Goal: Browse casually

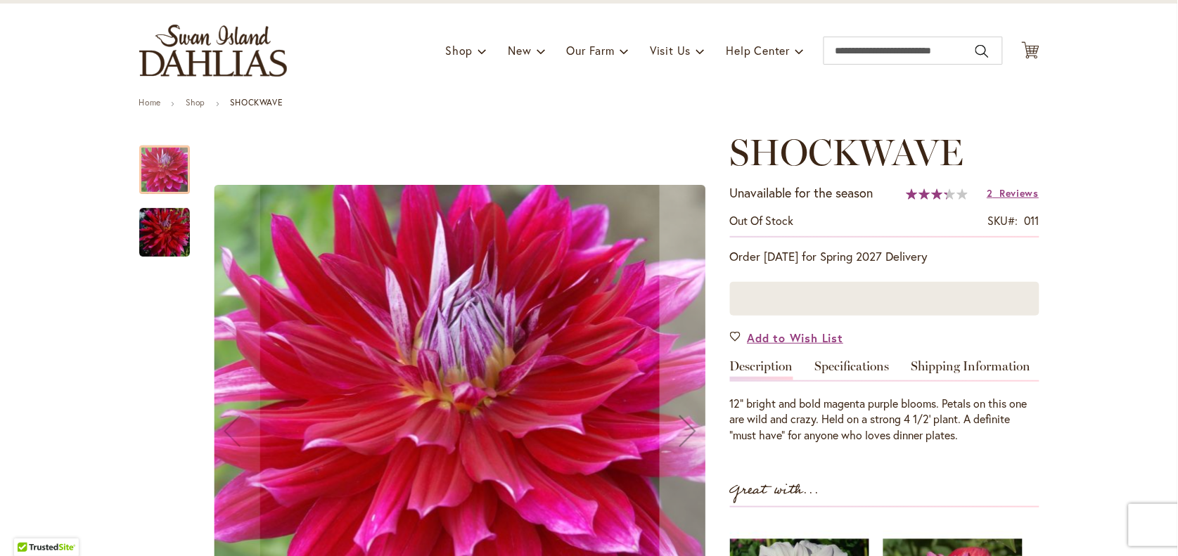
scroll to position [221, 0]
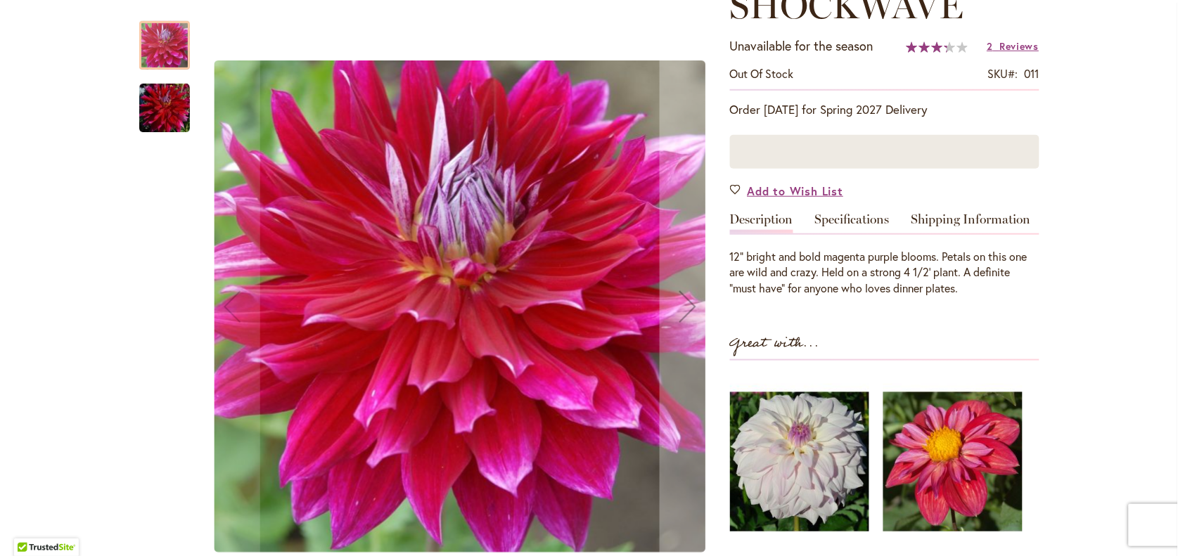
click at [166, 108] on img "Shockwave" at bounding box center [164, 108] width 51 height 51
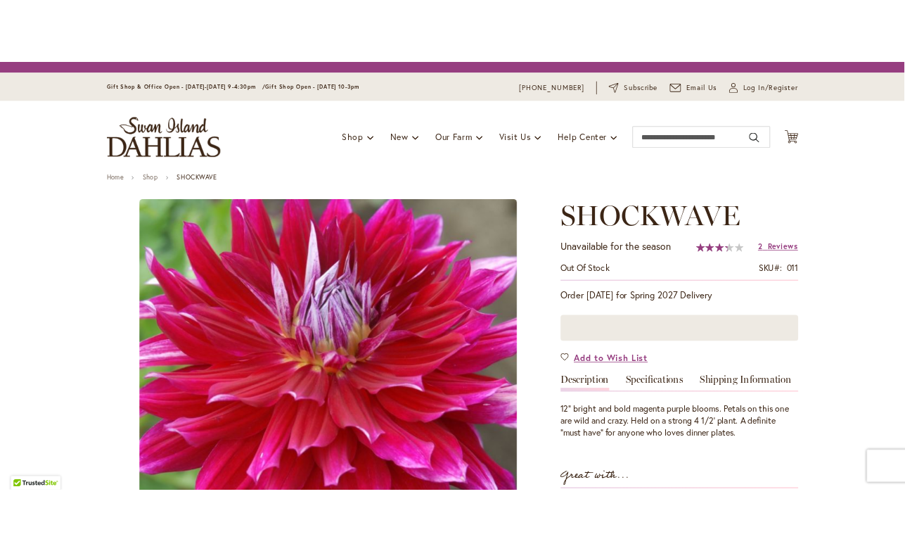
scroll to position [175, 0]
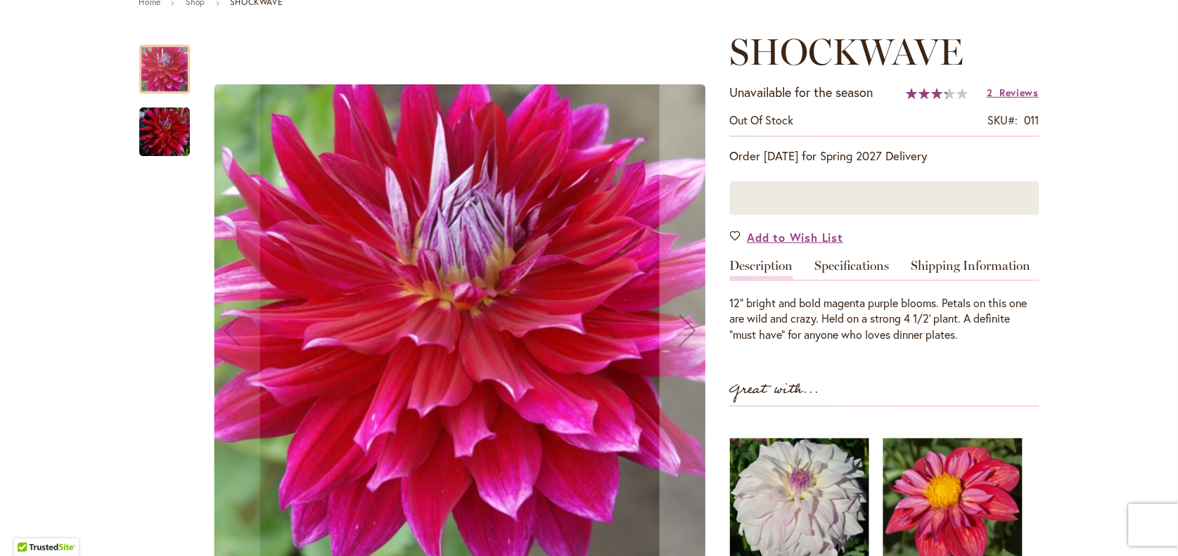
click at [159, 129] on img "Shockwave" at bounding box center [164, 132] width 51 height 51
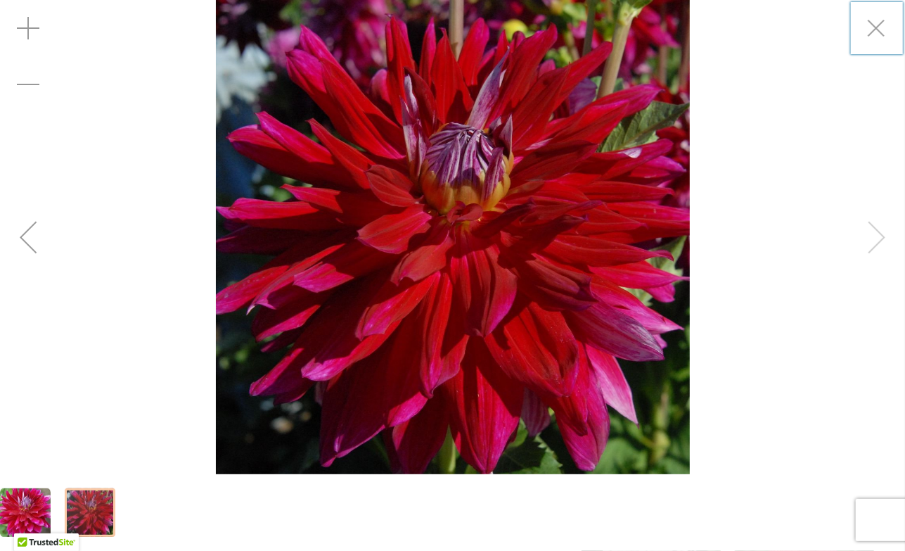
click at [437, 161] on img "Shockwave" at bounding box center [453, 237] width 474 height 474
click at [621, 369] on img "Shockwave" at bounding box center [453, 237] width 474 height 474
